Goal: Transaction & Acquisition: Purchase product/service

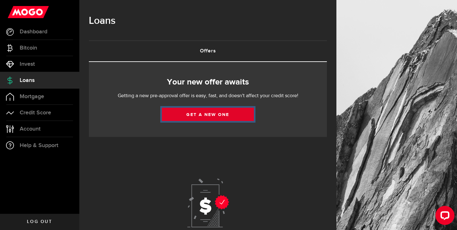
click at [196, 116] on link "Get a new one" at bounding box center [208, 114] width 92 height 13
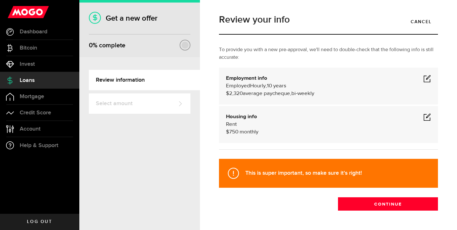
click at [427, 77] on span at bounding box center [428, 79] width 8 height 8
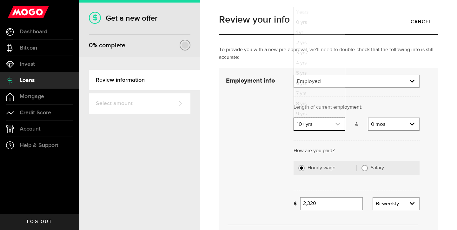
scroll to position [12, 0]
click at [337, 126] on icon "expand select" at bounding box center [337, 123] width 5 height 5
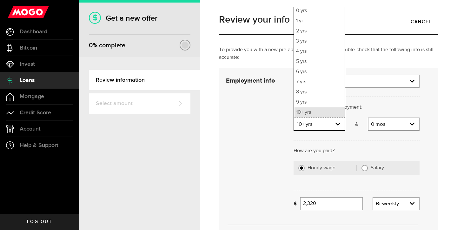
click at [334, 114] on li "10+ yrs" at bounding box center [319, 112] width 50 height 10
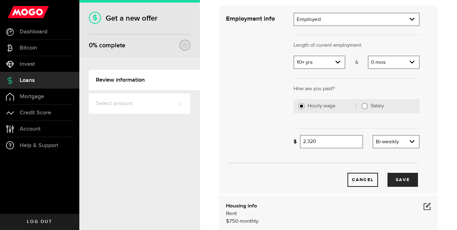
scroll to position [63, 0]
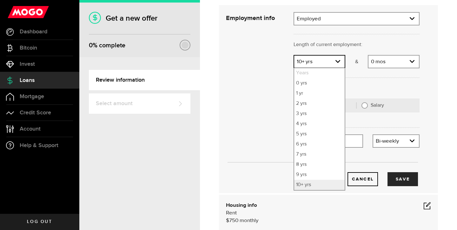
click at [394, 119] on div at bounding box center [357, 127] width 136 height 16
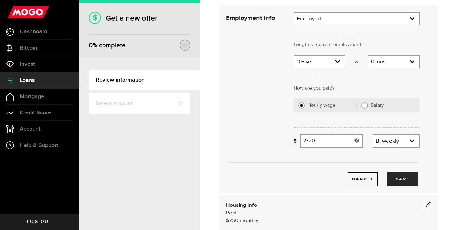
drag, startPoint x: 328, startPoint y: 142, endPoint x: 295, endPoint y: 142, distance: 32.7
click at [295, 142] on div "Missing your paycheque info! 2320 Average paycheque" at bounding box center [329, 140] width 70 height 13
click at [408, 178] on button "Save" at bounding box center [403, 179] width 30 height 14
type input "2,550"
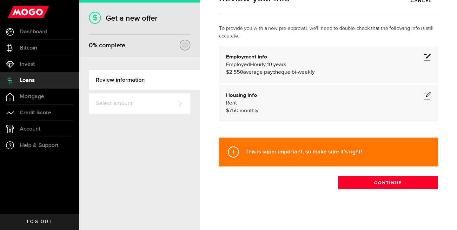
scroll to position [21, 0]
click at [428, 98] on span at bounding box center [428, 96] width 8 height 8
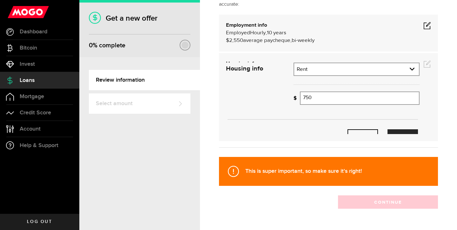
scroll to position [63, 0]
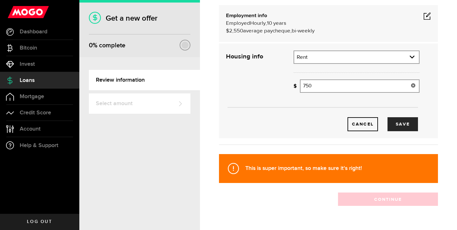
drag, startPoint x: 345, startPoint y: 86, endPoint x: 289, endPoint y: 85, distance: 56.2
click at [289, 85] on div "Housing info Residential status What's your residential status? Rent Residentia…" at bounding box center [322, 90] width 203 height 81
type input "0"
click at [406, 124] on button "Save" at bounding box center [403, 124] width 30 height 14
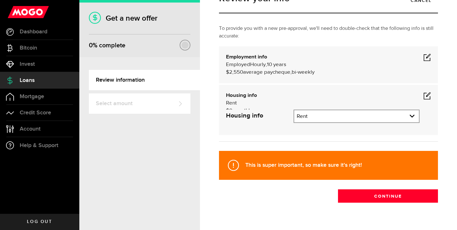
scroll to position [21, 0]
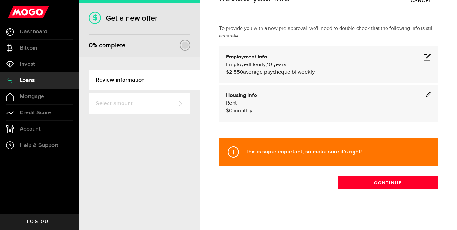
click at [426, 60] on span at bounding box center [428, 57] width 8 height 8
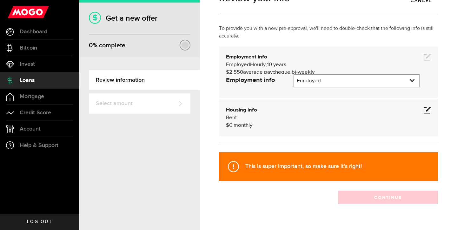
scroll to position [63, 0]
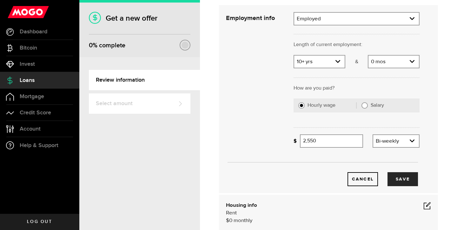
click at [373, 105] on label "Salary" at bounding box center [393, 105] width 44 height 6
click at [368, 105] on input "Salary" at bounding box center [365, 105] width 6 height 6
radio input "true"
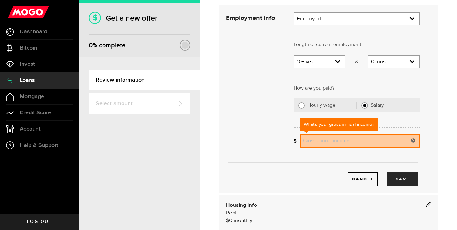
click at [354, 141] on input "Gross annual income" at bounding box center [360, 140] width 120 height 13
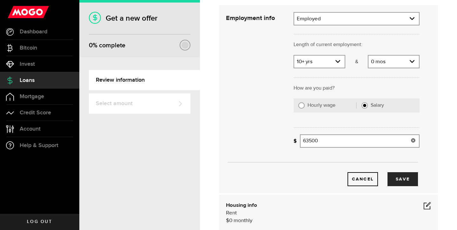
drag, startPoint x: 329, startPoint y: 145, endPoint x: 274, endPoint y: 141, distance: 55.1
click at [274, 141] on div "Employment info Employment type What's your employment situation like? Employed…" at bounding box center [322, 99] width 203 height 174
type input "67,975"
click at [405, 178] on button "Save" at bounding box center [403, 179] width 30 height 14
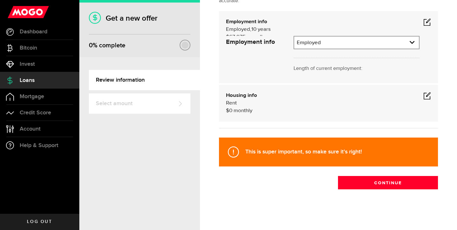
scroll to position [21, 0]
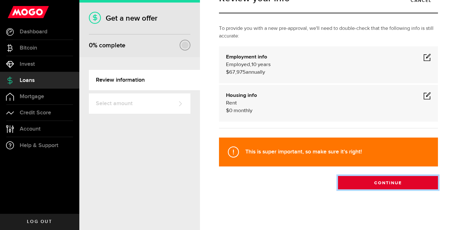
click at [368, 183] on button "Continue" at bounding box center [388, 182] width 100 height 13
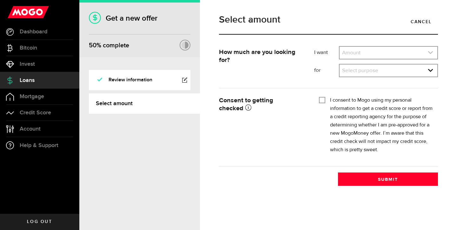
click at [369, 53] on link "expand select" at bounding box center [389, 53] width 98 height 12
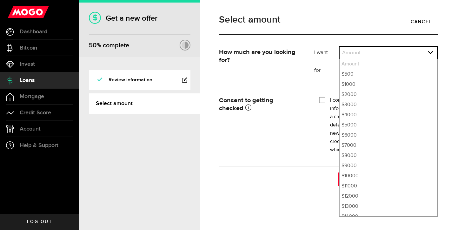
click at [358, 65] on li "Amount" at bounding box center [389, 64] width 98 height 10
click at [349, 73] on li "$500" at bounding box center [389, 74] width 98 height 10
select select "500"
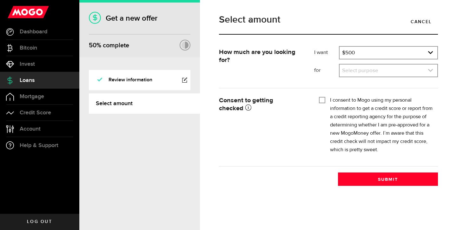
click at [358, 73] on link "expand select" at bounding box center [389, 70] width 98 height 12
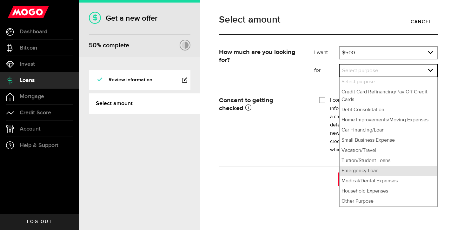
click at [353, 169] on li "Emergency Loan" at bounding box center [389, 171] width 98 height 10
select select "Emergency Loan"
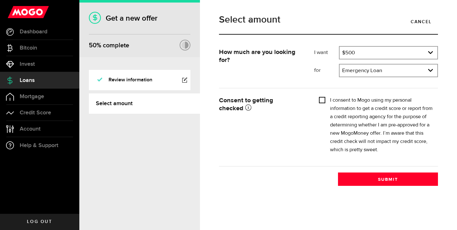
click at [325, 101] on input "I consent to Mogo using my personal information to get a credit score or report…" at bounding box center [322, 99] width 6 height 6
checkbox input "true"
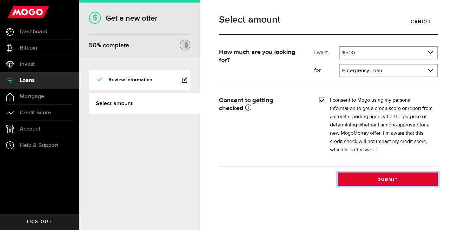
click at [366, 181] on button "Submit" at bounding box center [388, 178] width 100 height 13
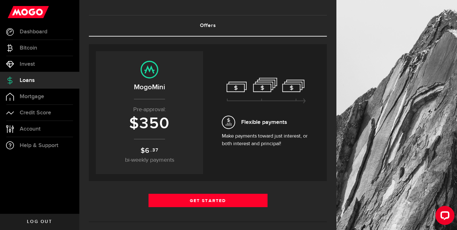
scroll to position [26, 0]
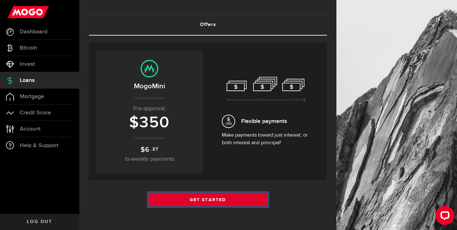
click at [222, 201] on link "Get Started" at bounding box center [208, 199] width 119 height 13
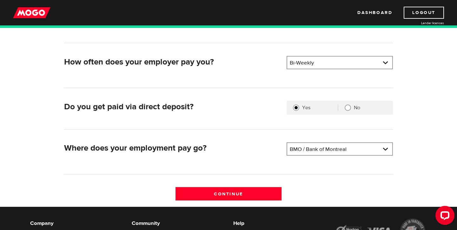
scroll to position [129, 0]
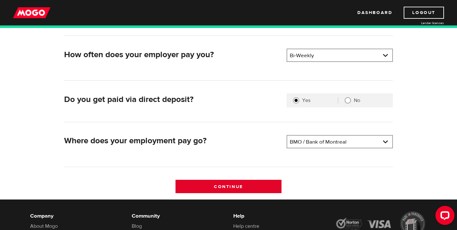
click at [240, 184] on input "Continue" at bounding box center [229, 186] width 106 height 13
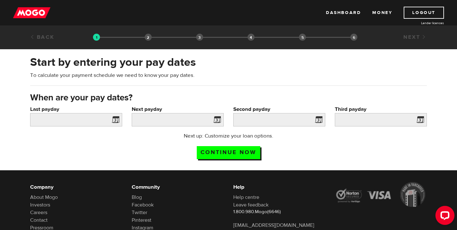
click at [117, 120] on span at bounding box center [115, 121] width 10 height 10
click at [99, 119] on input "Last payday" at bounding box center [76, 119] width 92 height 13
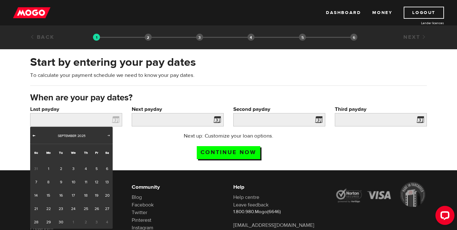
click at [35, 136] on span "Prev" at bounding box center [33, 135] width 5 height 5
click at [86, 169] on span "31" at bounding box center [86, 168] width 12 height 13
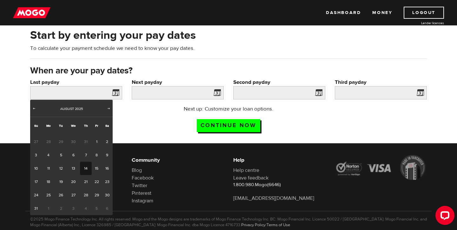
scroll to position [28, 0]
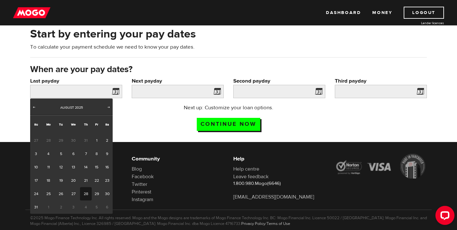
click at [87, 192] on link "28" at bounding box center [86, 193] width 12 height 13
type input "2025/08/28"
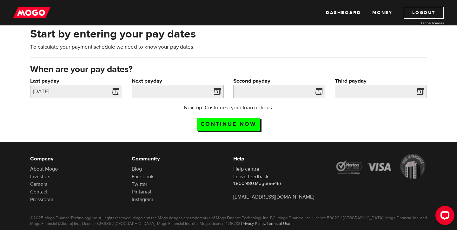
click at [217, 94] on span at bounding box center [216, 92] width 10 height 10
click at [190, 89] on input "Next payday" at bounding box center [178, 91] width 92 height 13
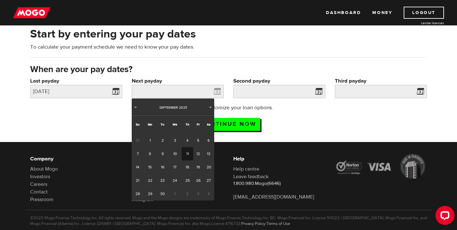
click at [187, 151] on link "11" at bounding box center [188, 153] width 12 height 13
type input "2025/09/11"
type input "2025/9/25"
type input "2025/10/9"
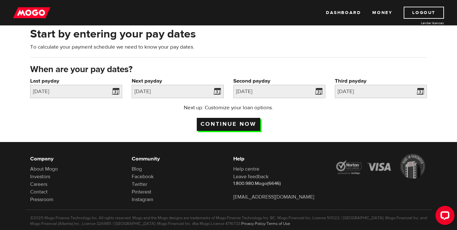
click at [232, 123] on input "Continue now" at bounding box center [229, 124] width 64 height 13
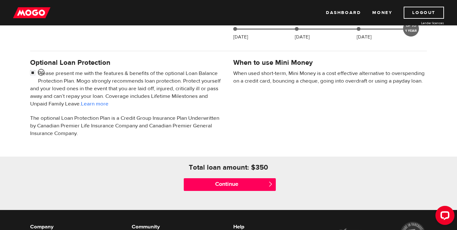
scroll to position [187, 0]
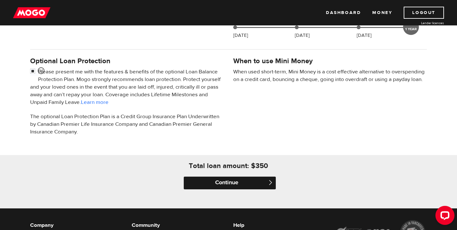
click at [234, 182] on input "Continue" at bounding box center [230, 183] width 92 height 13
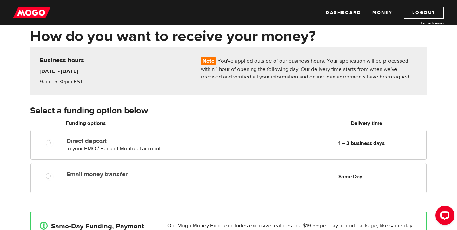
scroll to position [31, 0]
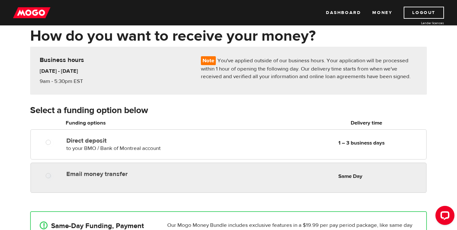
radio input "true"
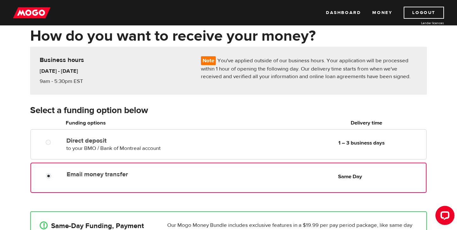
click at [226, 180] on div "Email money transfer Delivery in Same Day Same Day" at bounding box center [245, 174] width 362 height 12
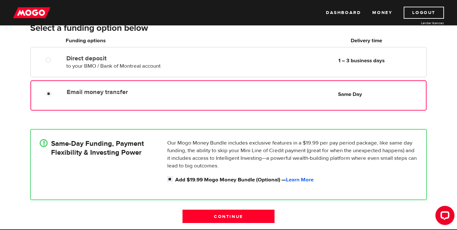
scroll to position [125, 0]
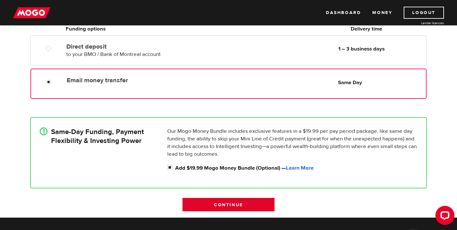
click at [208, 204] on input "Continue" at bounding box center [229, 204] width 92 height 13
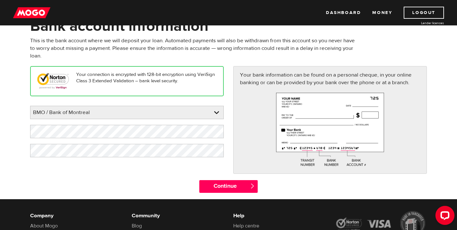
scroll to position [42, 0]
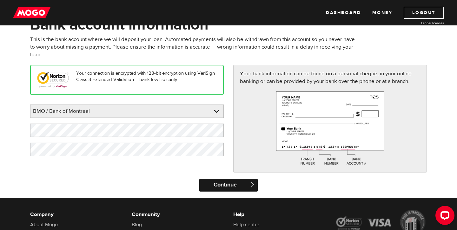
click at [231, 187] on input "Continue" at bounding box center [228, 185] width 58 height 13
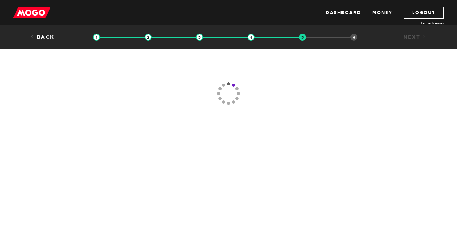
type input "[PHONE_NUMBER]"
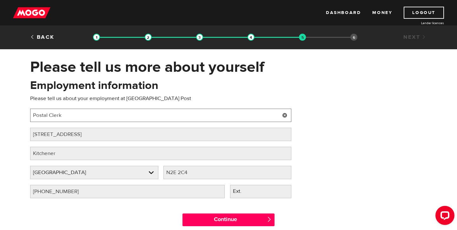
drag, startPoint x: 72, startPoint y: 117, endPoint x: 10, endPoint y: 116, distance: 62.6
click at [10, 116] on div "Please tell us more about yourself Oops! Please review the areas highlighted be…" at bounding box center [228, 145] width 457 height 175
type input "Relief Letter Carrier"
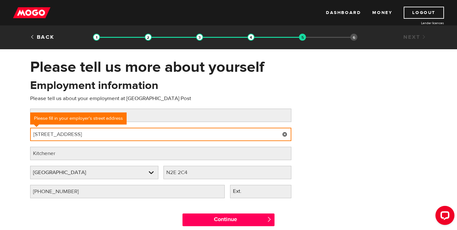
type input "403 talbot street"
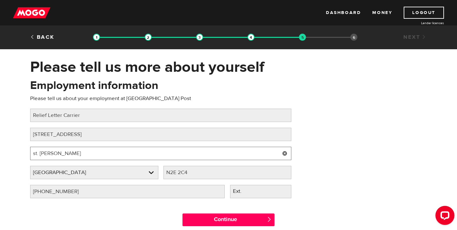
type input "st. thomas"
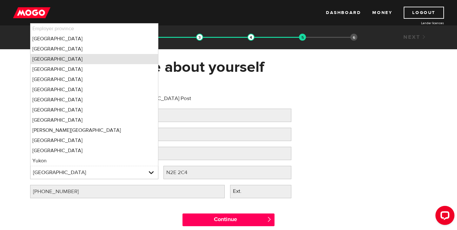
click at [53, 61] on li "Ontario" at bounding box center [94, 59] width 128 height 10
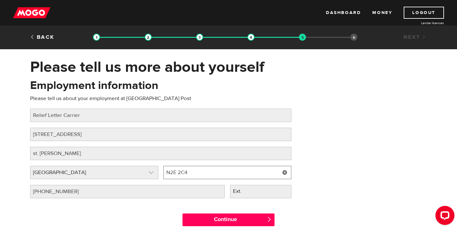
drag, startPoint x: 196, startPoint y: 172, endPoint x: 150, endPoint y: 171, distance: 45.4
click at [150, 171] on div "Employer province Please select your employer's province Ontario Employer provi…" at bounding box center [161, 175] width 266 height 19
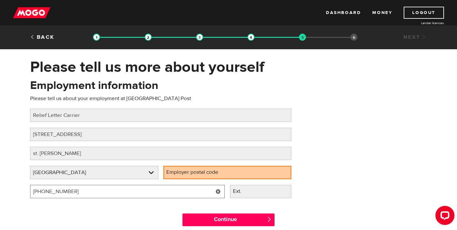
drag, startPoint x: 101, startPoint y: 192, endPoint x: 8, endPoint y: 188, distance: 93.8
click at [8, 188] on div "Please tell us more about yourself Oops! Please review the areas highlighted be…" at bounding box center [228, 145] width 457 height 175
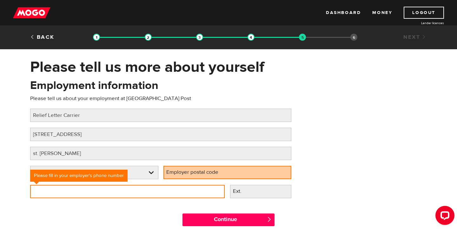
type input "(5 ) -"
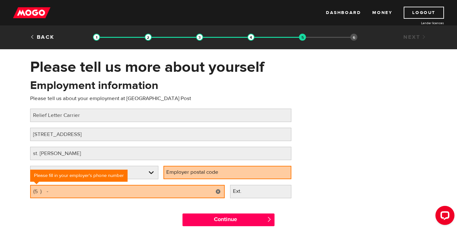
click at [189, 177] on label "Employer postal code" at bounding box center [198, 172] width 68 height 13
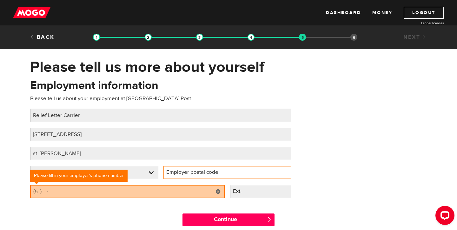
click at [189, 177] on input "Employer postal code" at bounding box center [228, 172] width 128 height 13
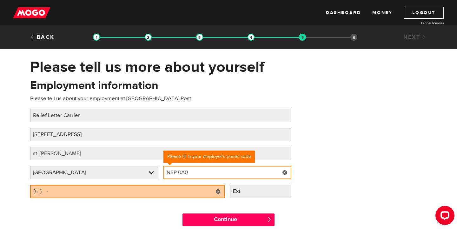
type input "N5P 0A0"
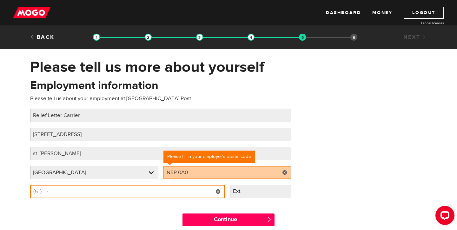
click at [135, 187] on input "(5 ) -" at bounding box center [127, 191] width 195 height 13
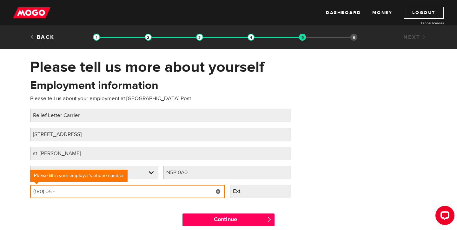
click at [132, 192] on input "(180) 05 -" at bounding box center [127, 191] width 195 height 13
type input "(1 ) -"
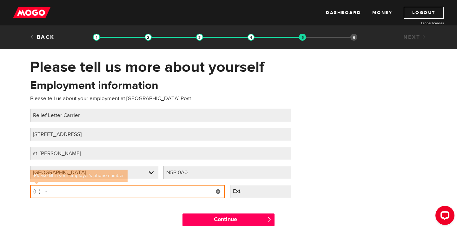
click at [45, 192] on input "(1 ) -" at bounding box center [127, 191] width 195 height 13
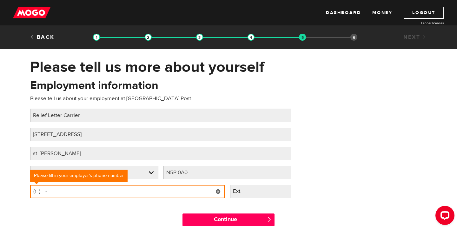
drag, startPoint x: 39, startPoint y: 191, endPoint x: 34, endPoint y: 191, distance: 5.1
click at [34, 191] on input "(1 ) -" at bounding box center [127, 191] width 195 height 13
type input "(800) 267-1177"
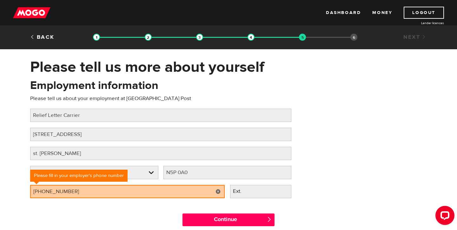
click at [223, 206] on div "Continue " at bounding box center [229, 218] width 102 height 29
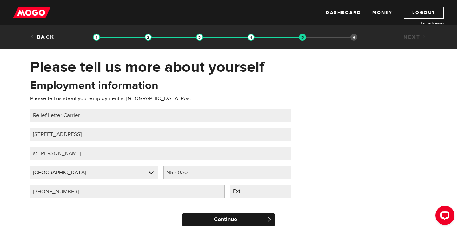
click at [225, 218] on input "Continue" at bounding box center [229, 219] width 92 height 13
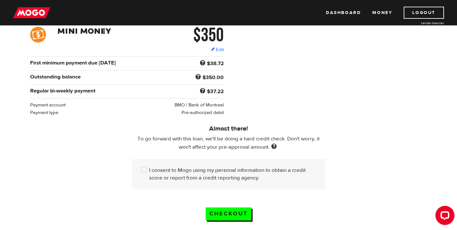
scroll to position [101, 0]
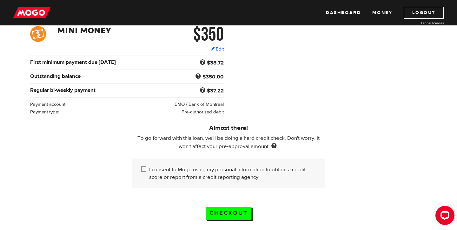
click at [145, 169] on input "I consent to Mogo using my personal information to obtain a credit score or rep…" at bounding box center [145, 170] width 8 height 8
checkbox input "true"
click at [233, 212] on input "Checkout" at bounding box center [229, 213] width 46 height 13
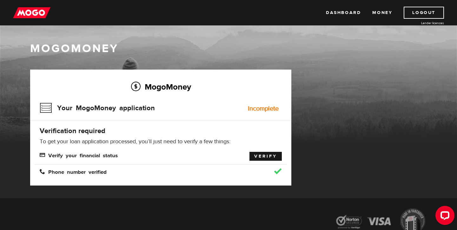
click at [264, 157] on link "Verify" at bounding box center [266, 156] width 32 height 9
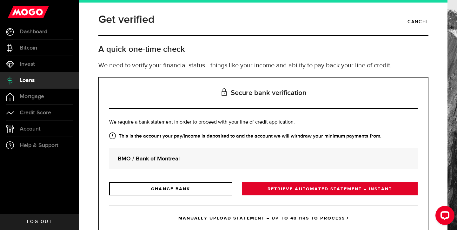
click at [272, 187] on link "RETRIEVE AUTOMATED STATEMENT – INSTANT" at bounding box center [330, 188] width 176 height 13
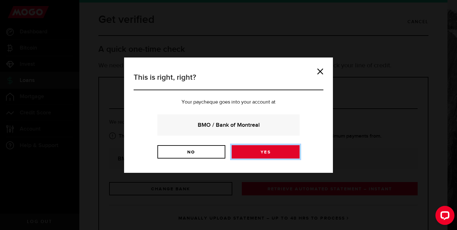
click at [251, 153] on link "Yes" at bounding box center [266, 151] width 68 height 13
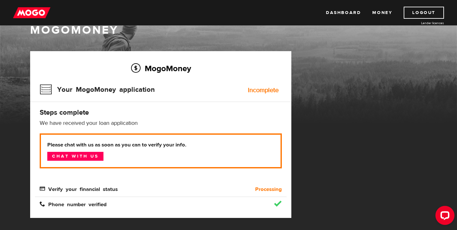
scroll to position [24, 0]
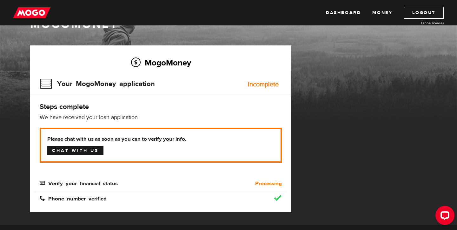
click at [89, 150] on link "Chat with us" at bounding box center [75, 150] width 56 height 9
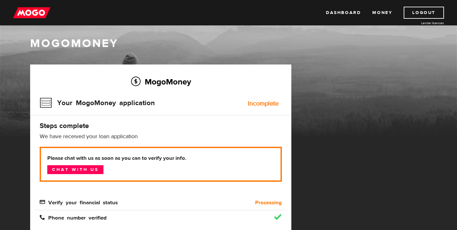
scroll to position [0, 0]
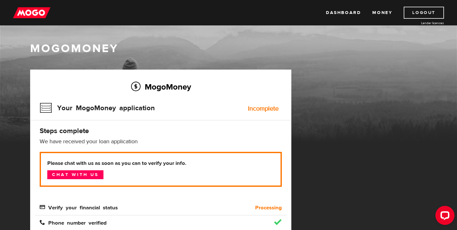
click at [424, 13] on link "Logout" at bounding box center [424, 13] width 40 height 12
